Goal: Transaction & Acquisition: Obtain resource

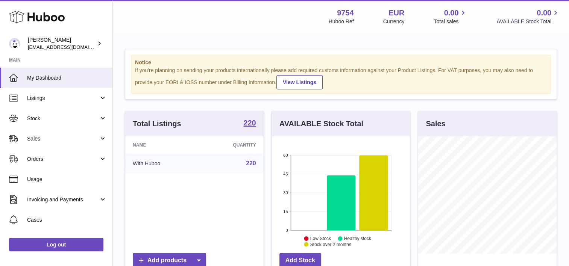
scroll to position [117, 138]
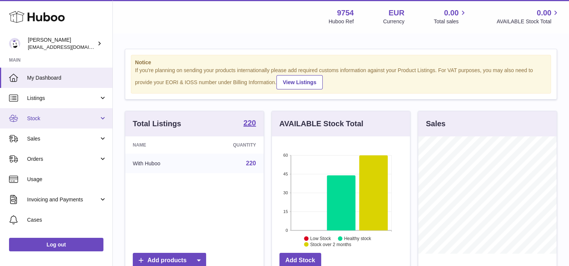
click at [77, 121] on span "Stock" at bounding box center [63, 118] width 72 height 7
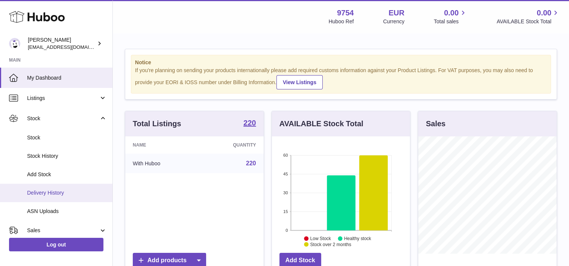
click at [59, 192] on span "Delivery History" at bounding box center [67, 192] width 80 height 7
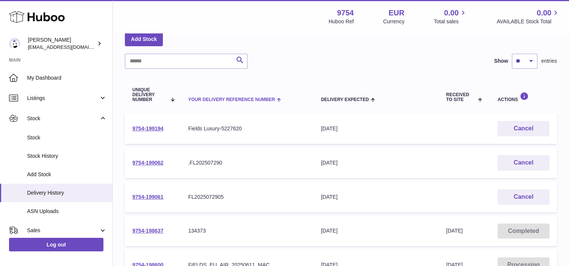
scroll to position [75, 0]
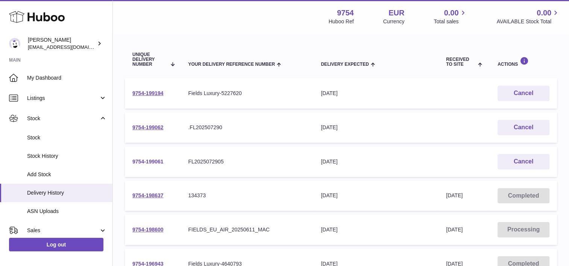
click at [149, 160] on link "9754-199061" at bounding box center [147, 162] width 31 height 6
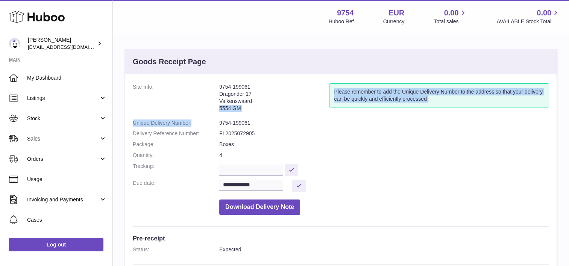
drag, startPoint x: 259, startPoint y: 114, endPoint x: 212, endPoint y: 118, distance: 46.7
click at [212, 118] on dl "**********" at bounding box center [341, 150] width 416 height 135
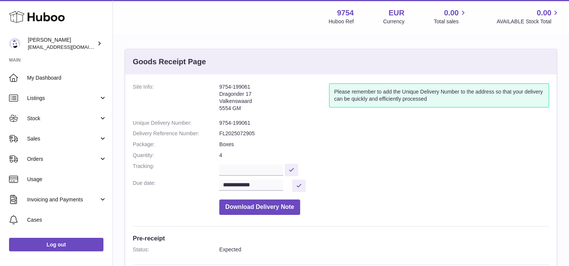
drag, startPoint x: 212, startPoint y: 118, endPoint x: 264, endPoint y: 144, distance: 58.0
click at [264, 144] on dd "Boxes" at bounding box center [384, 144] width 330 height 7
click at [261, 207] on button "Download Delivery Note" at bounding box center [259, 207] width 81 height 15
drag, startPoint x: 212, startPoint y: 86, endPoint x: 208, endPoint y: 86, distance: 4.9
click at [208, 86] on dl "**********" at bounding box center [341, 150] width 416 height 135
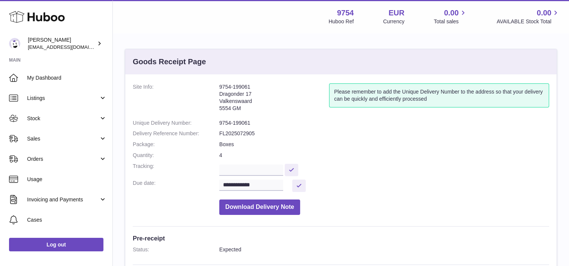
copy dl "9754-199061"
